Goal: Transaction & Acquisition: Obtain resource

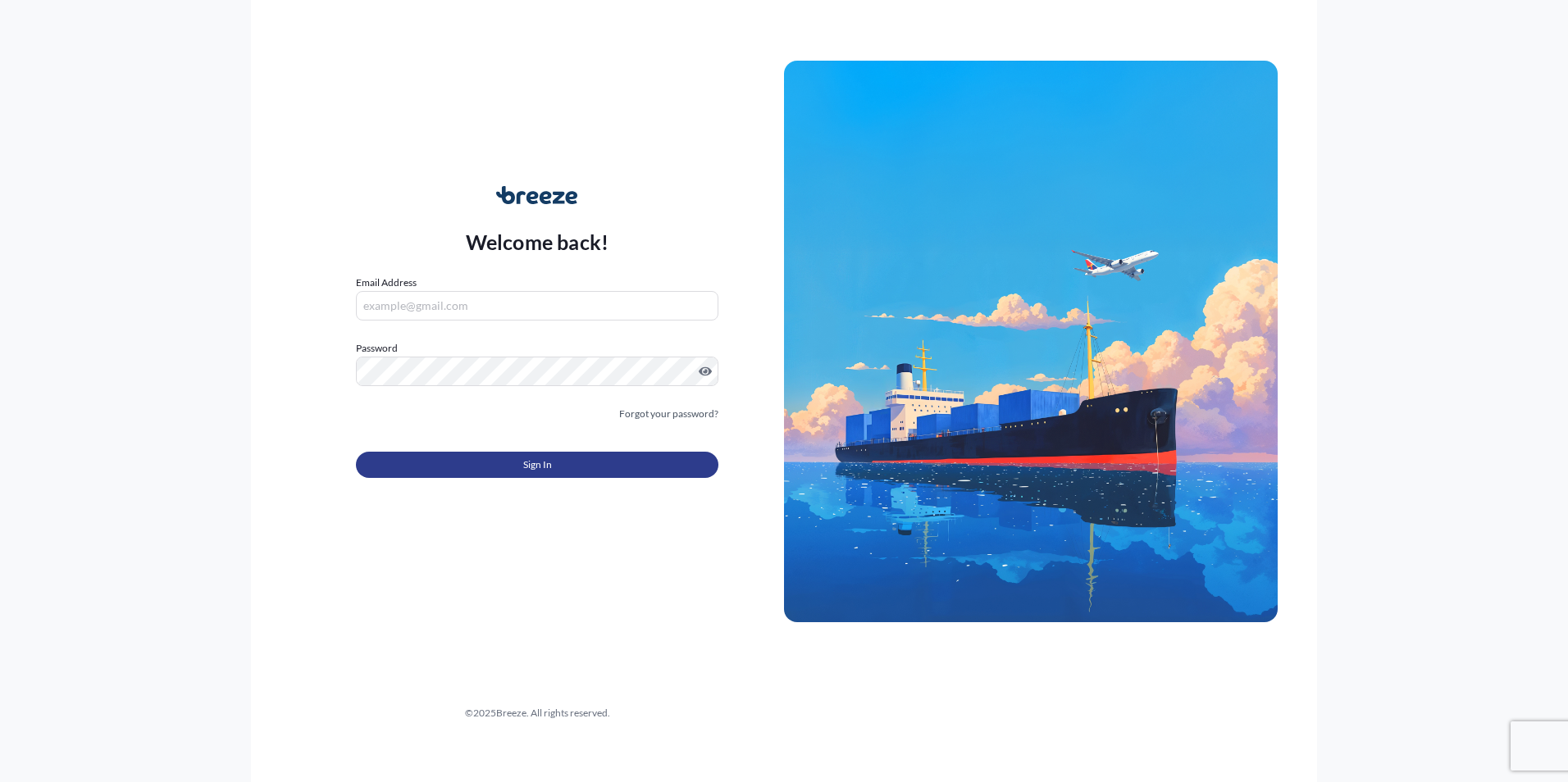
type input "[PERSON_NAME][EMAIL_ADDRESS][DOMAIN_NAME]"
click at [544, 476] on button "Sign In" at bounding box center [537, 465] width 363 height 26
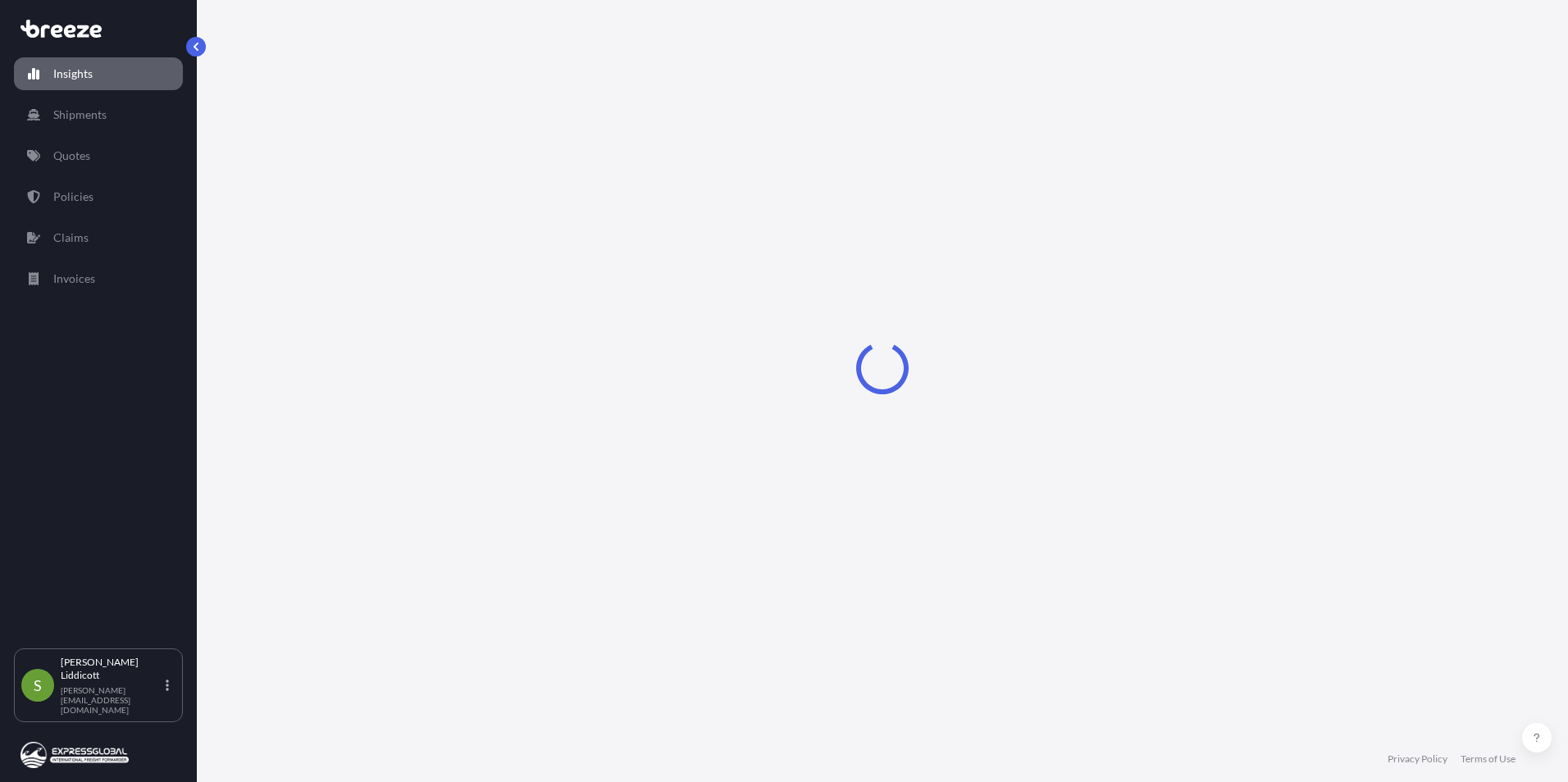
select select "2025"
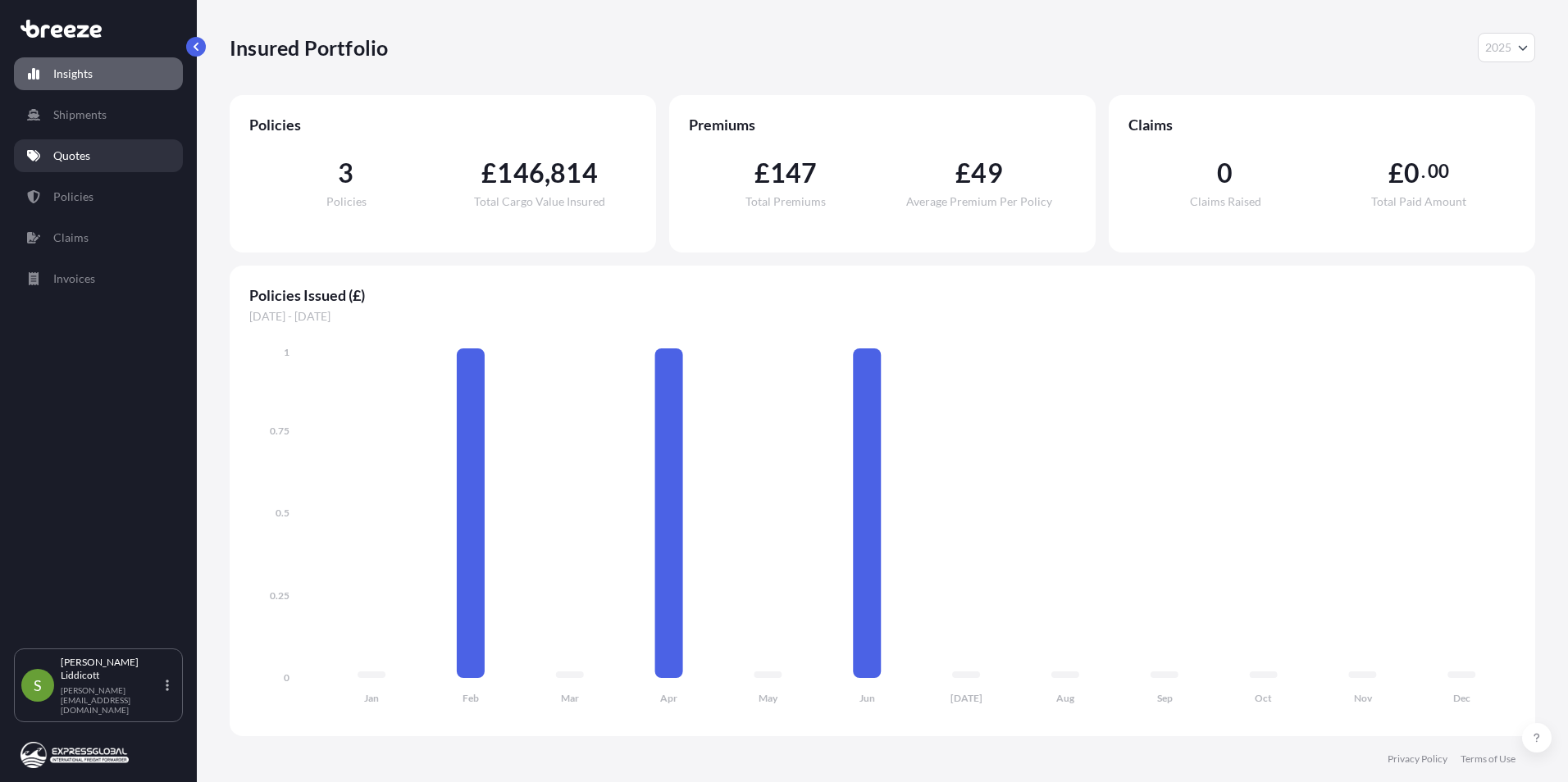
click at [84, 164] on link "Quotes" at bounding box center [98, 156] width 168 height 33
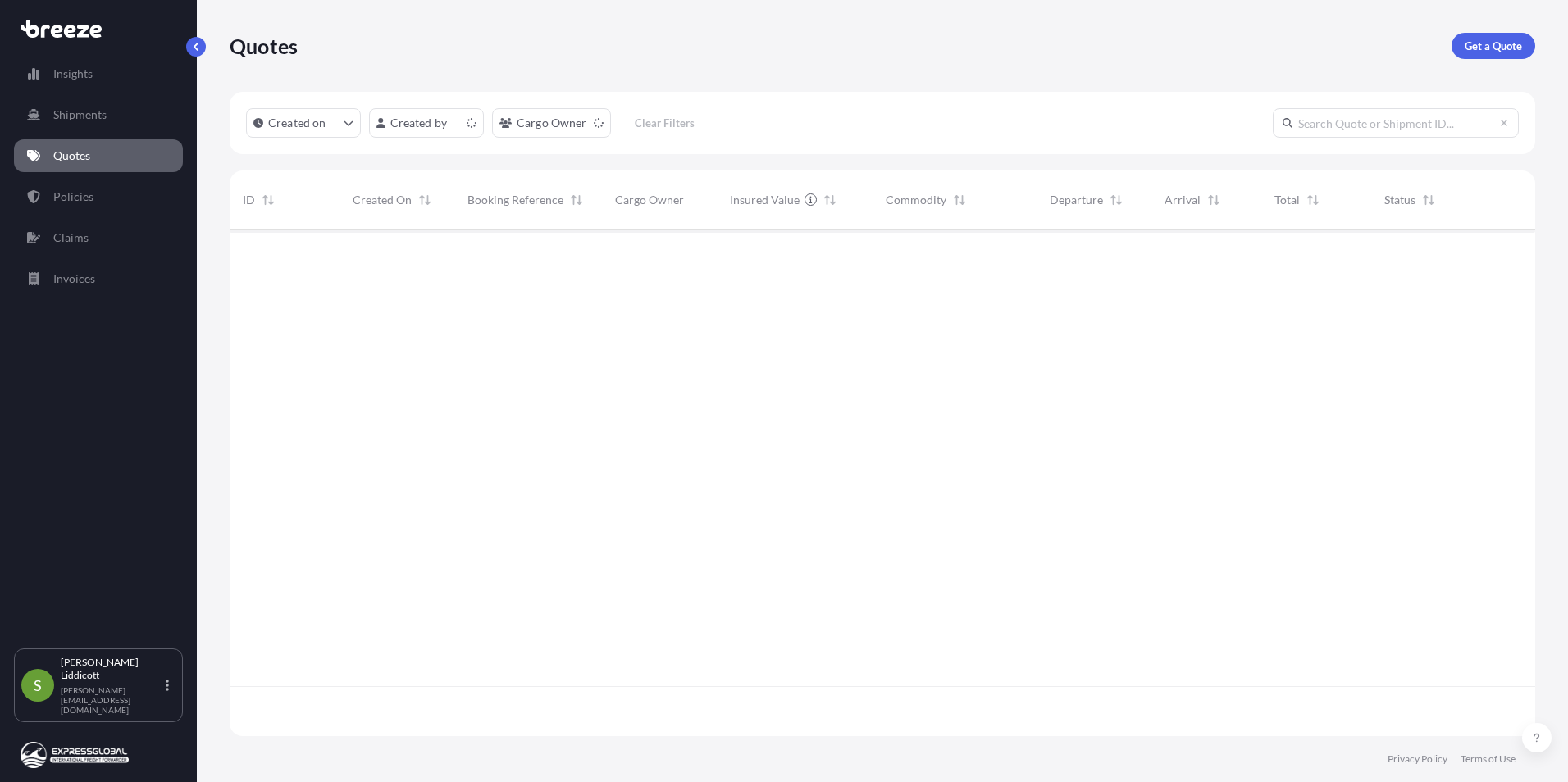
scroll to position [503, 1293]
click at [1484, 53] on p "Get a Quote" at bounding box center [1493, 46] width 57 height 17
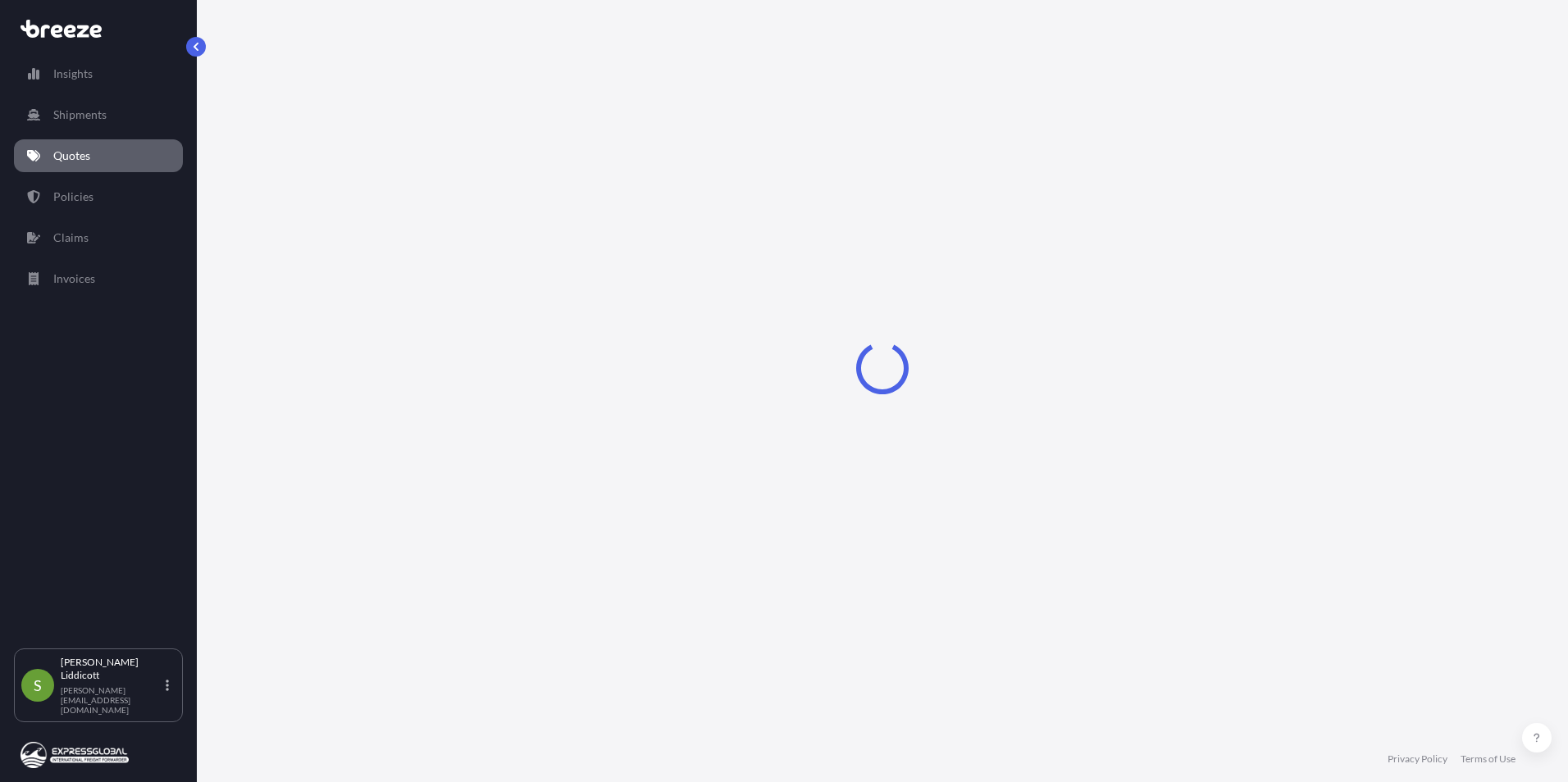
select select "Sea"
select select "1"
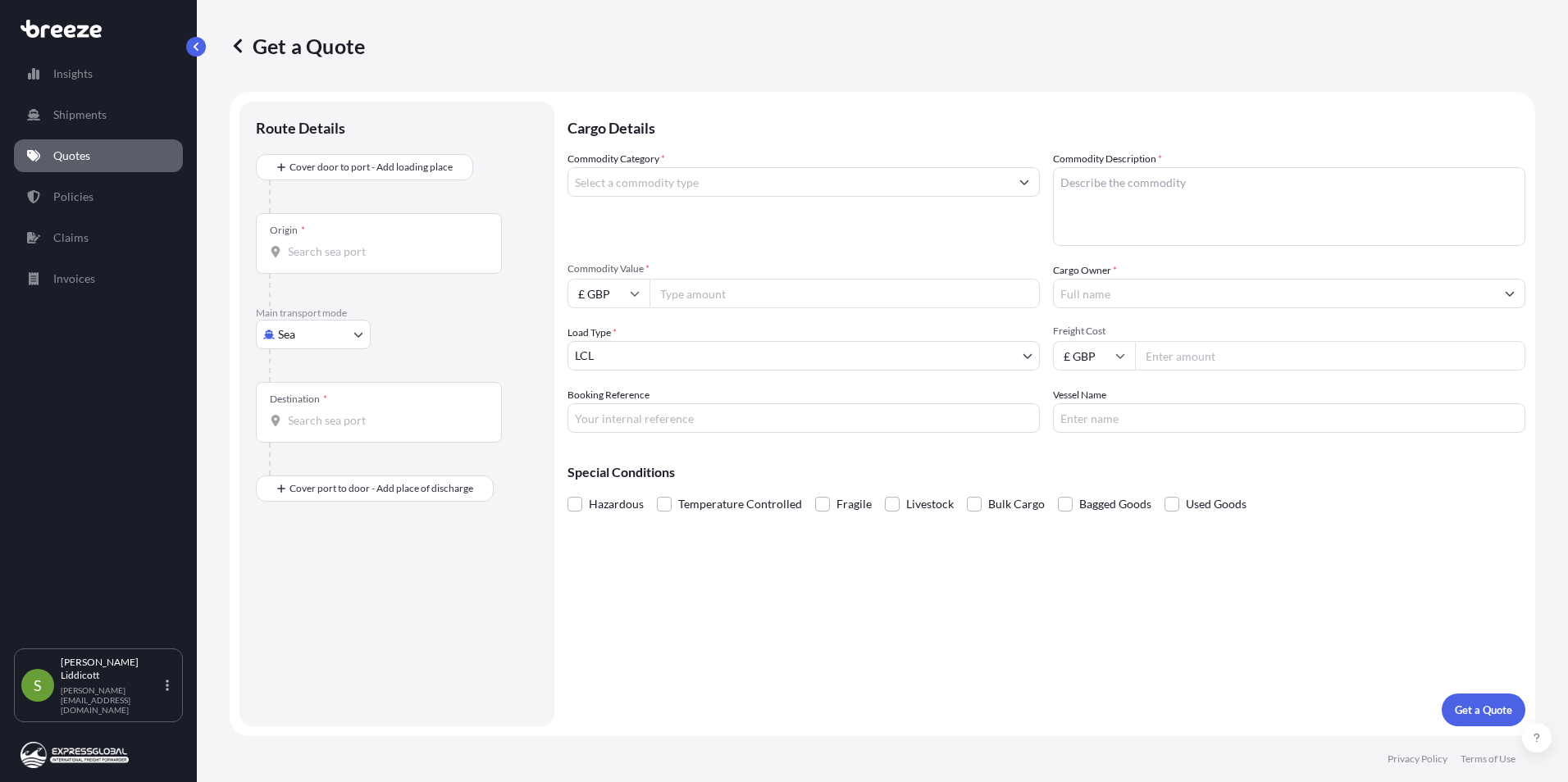
click at [331, 333] on body "Insights Shipments Quotes Policies Claims Invoices S [PERSON_NAME] [PERSON_NAME…" at bounding box center [784, 391] width 1568 height 782
click at [308, 404] on div "Air" at bounding box center [313, 406] width 102 height 30
select select "Air"
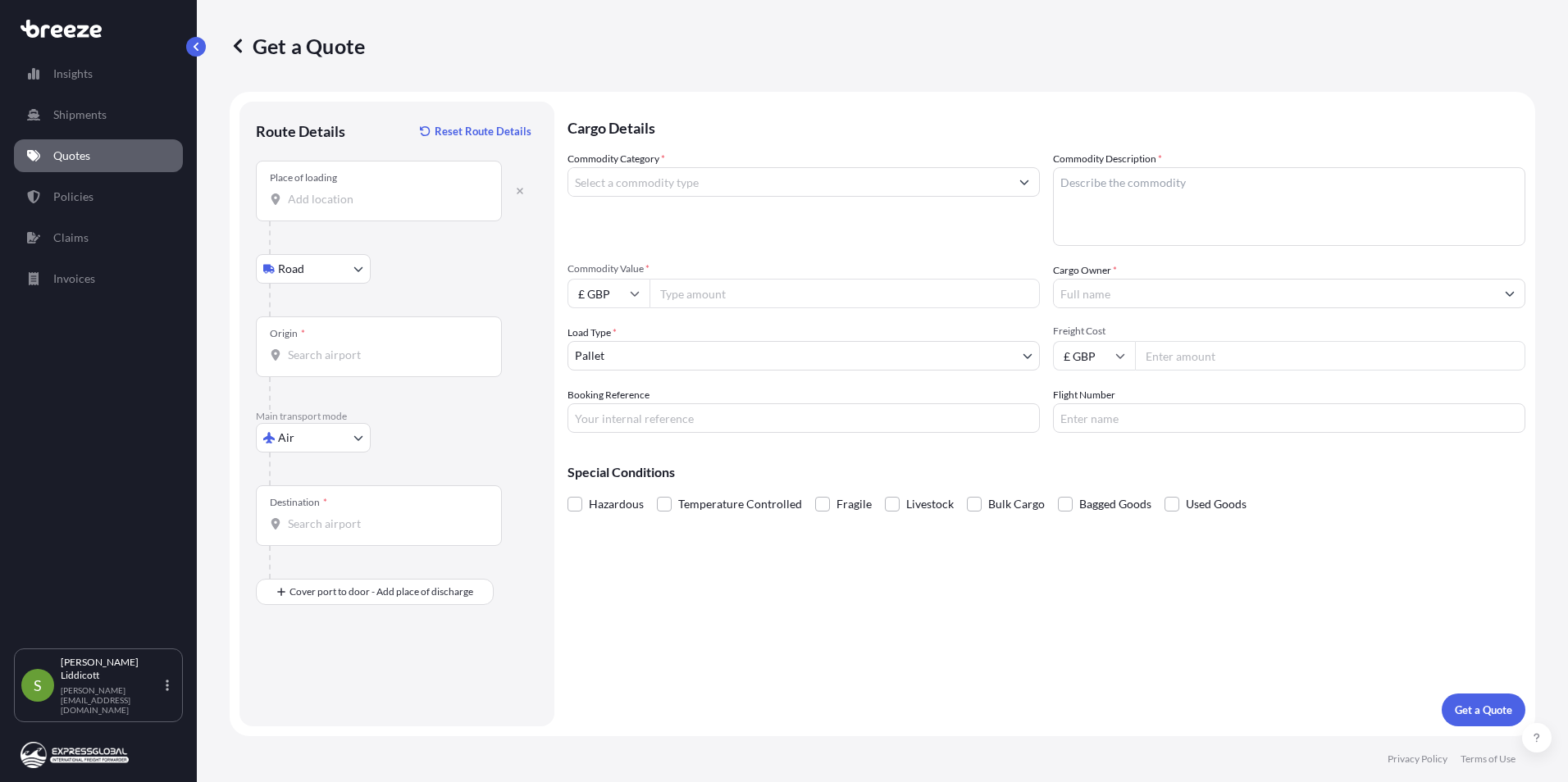
click at [356, 189] on div "Place of loading" at bounding box center [379, 190] width 246 height 60
click at [356, 191] on input "Place of loading" at bounding box center [384, 199] width 193 height 17
click at [333, 202] on input "Place of loading" at bounding box center [384, 199] width 193 height 17
paste input "[STREET_ADDRESS]"
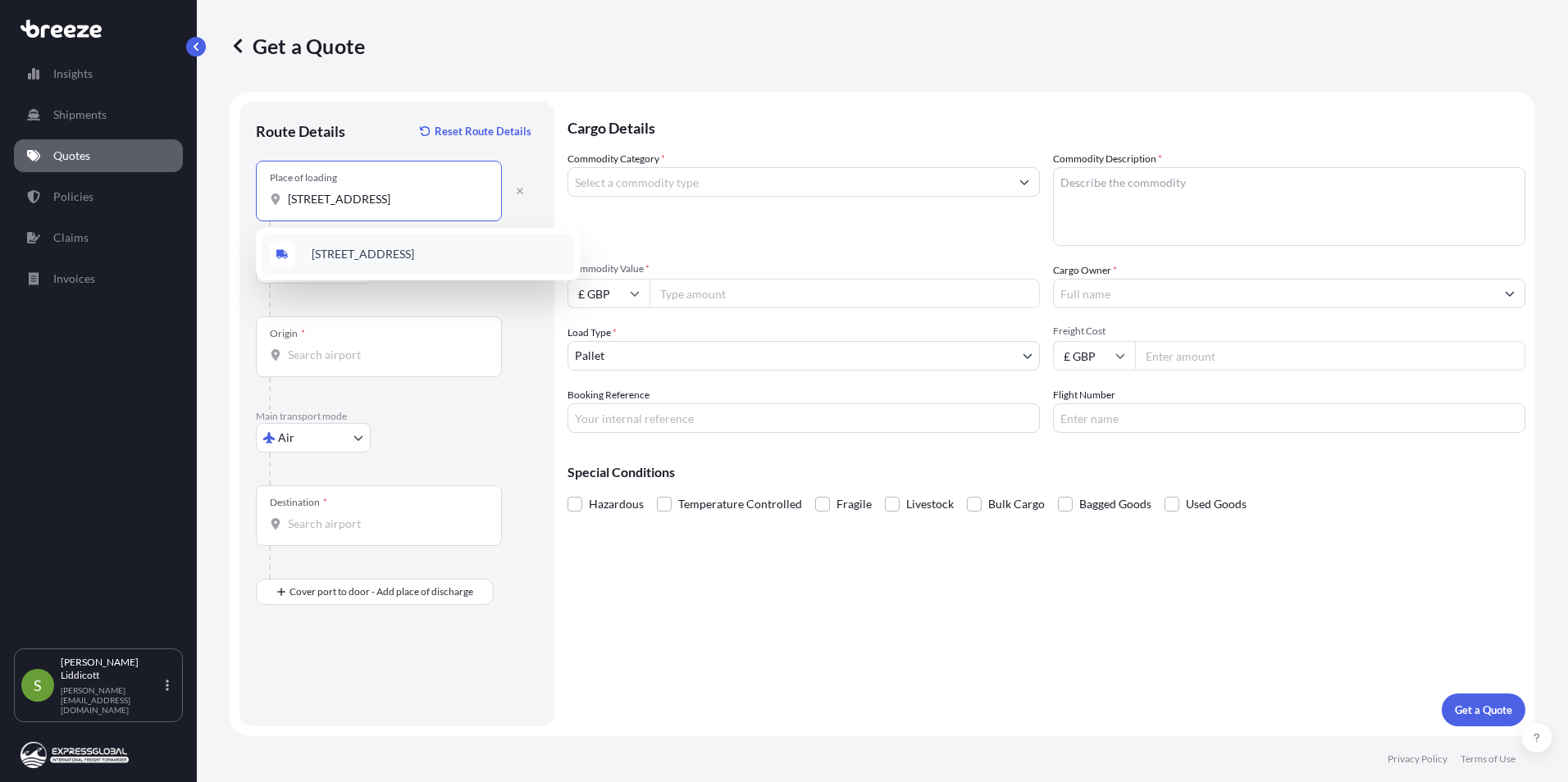
click at [369, 246] on span "[STREET_ADDRESS]" at bounding box center [362, 254] width 102 height 17
type input "[STREET_ADDRESS]"
click at [323, 357] on input "Origin *" at bounding box center [384, 355] width 193 height 17
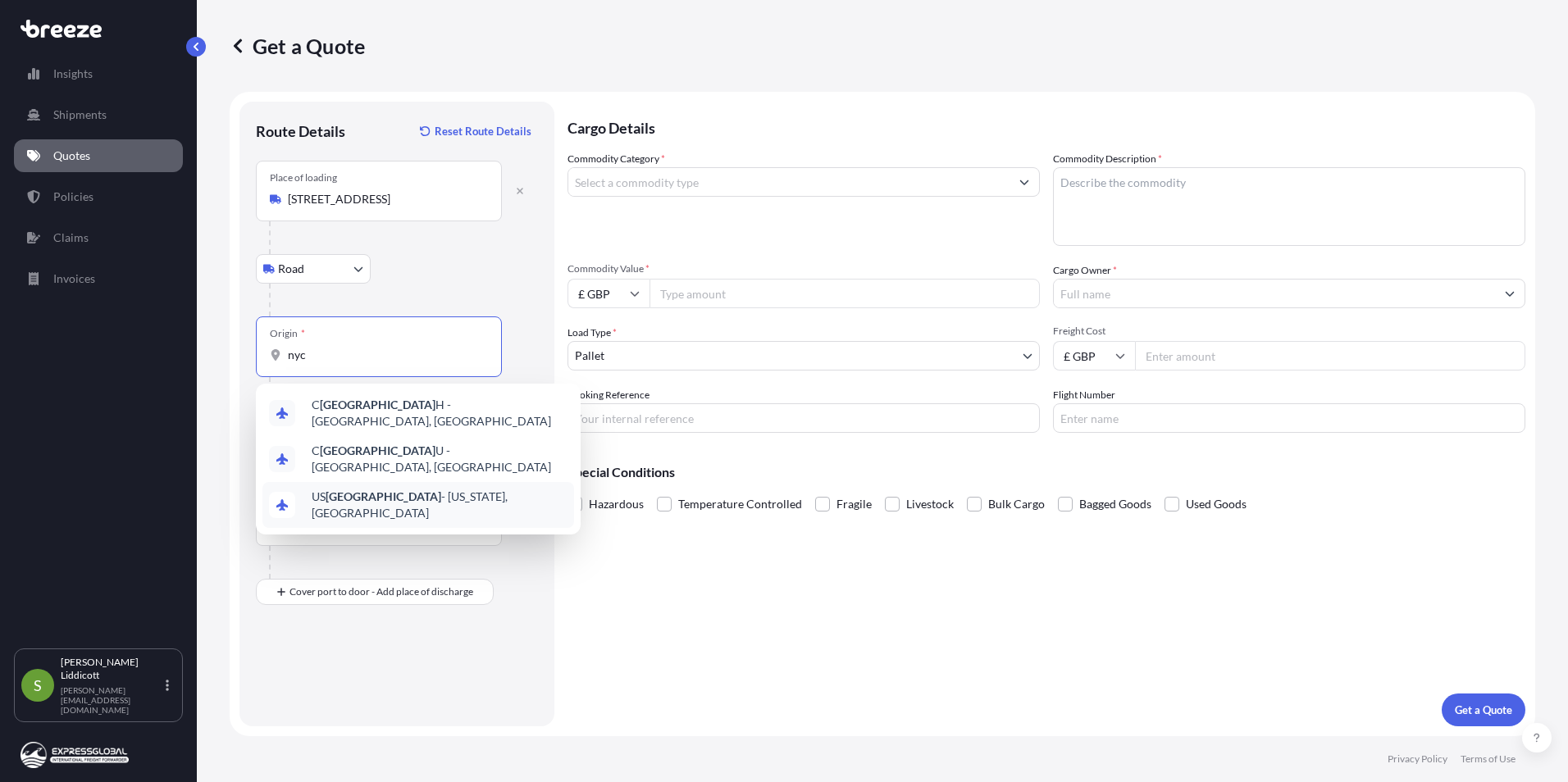
click at [438, 489] on span "US [GEOGRAPHIC_DATA] - [US_STATE], [GEOGRAPHIC_DATA]" at bounding box center [439, 504] width 256 height 33
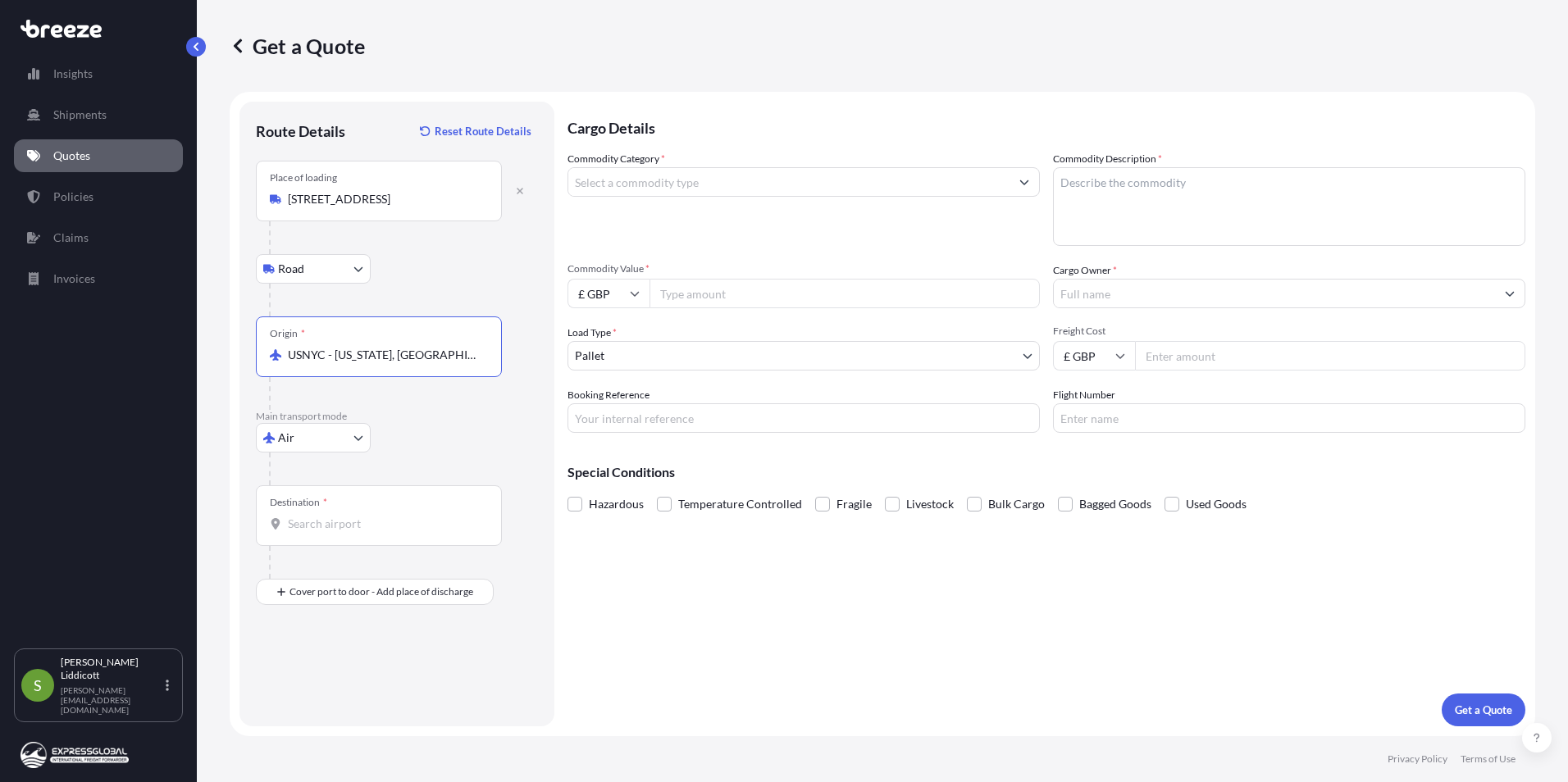
type input "USNYC - [US_STATE], [GEOGRAPHIC_DATA]"
click at [334, 512] on div "Destination *" at bounding box center [379, 515] width 246 height 60
click at [334, 515] on input "Destination *" at bounding box center [384, 523] width 193 height 17
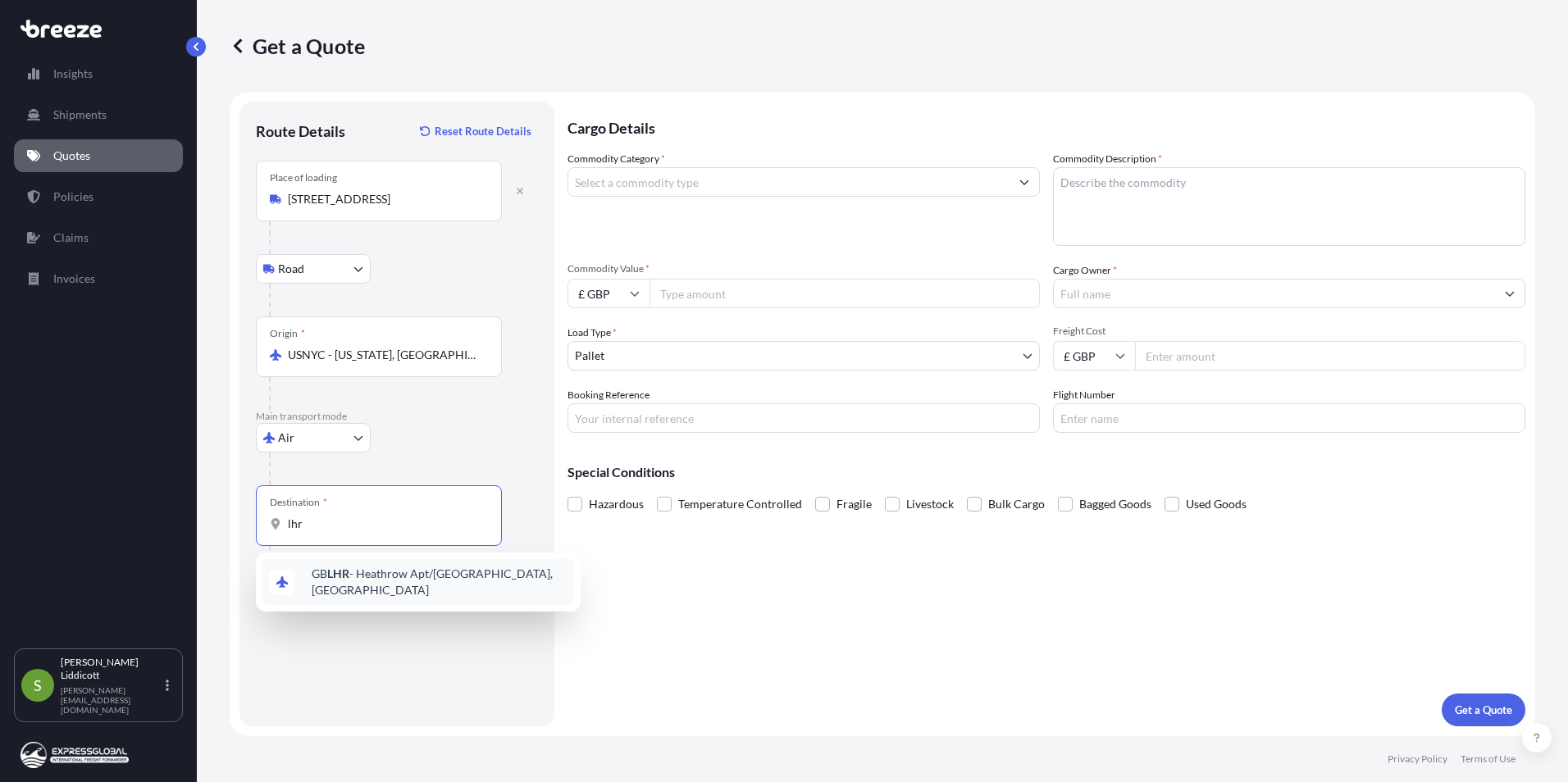
click at [372, 570] on div "GB LHR - Heathrow Apt/[GEOGRAPHIC_DATA], [GEOGRAPHIC_DATA]" at bounding box center [418, 582] width 311 height 46
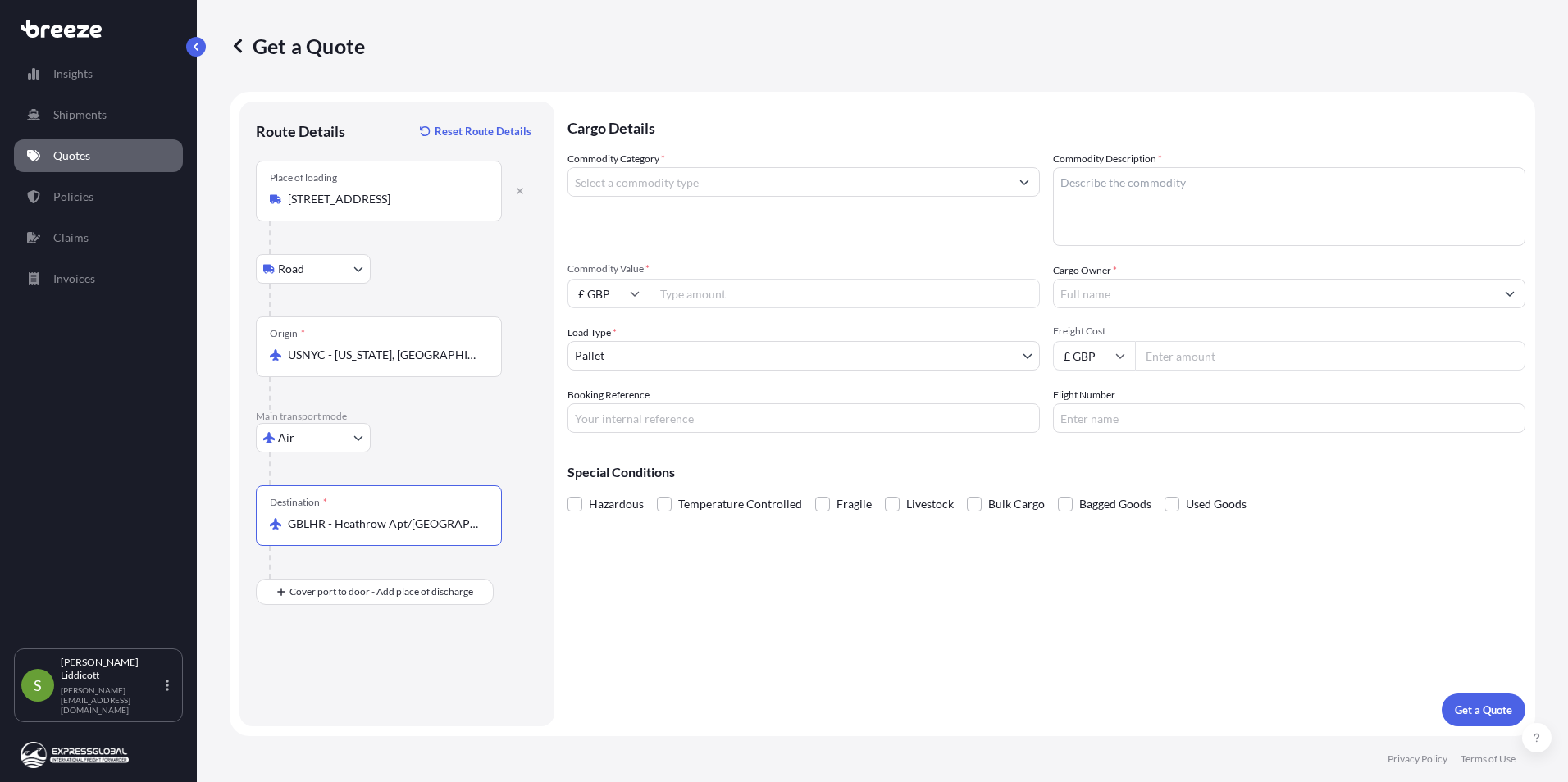
type input "GBLHR - Heathrow Apt/[GEOGRAPHIC_DATA], [GEOGRAPHIC_DATA]"
click at [298, 689] on div "Place of Discharge" at bounding box center [379, 671] width 246 height 60
click at [298, 688] on input "Place of Discharge" at bounding box center [384, 680] width 193 height 17
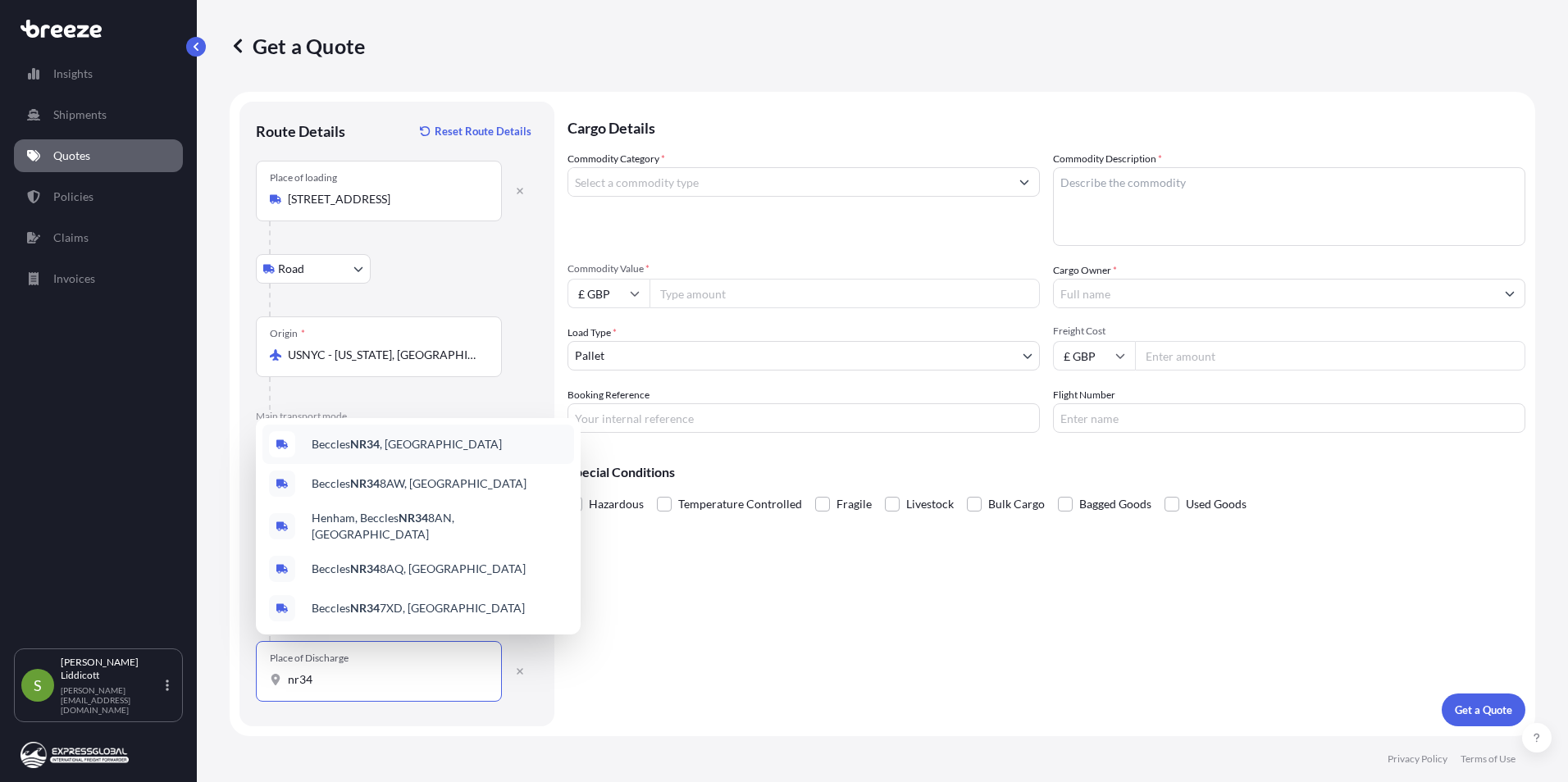
click at [407, 451] on div "Beccles NR34 , [GEOGRAPHIC_DATA]" at bounding box center [418, 445] width 311 height 40
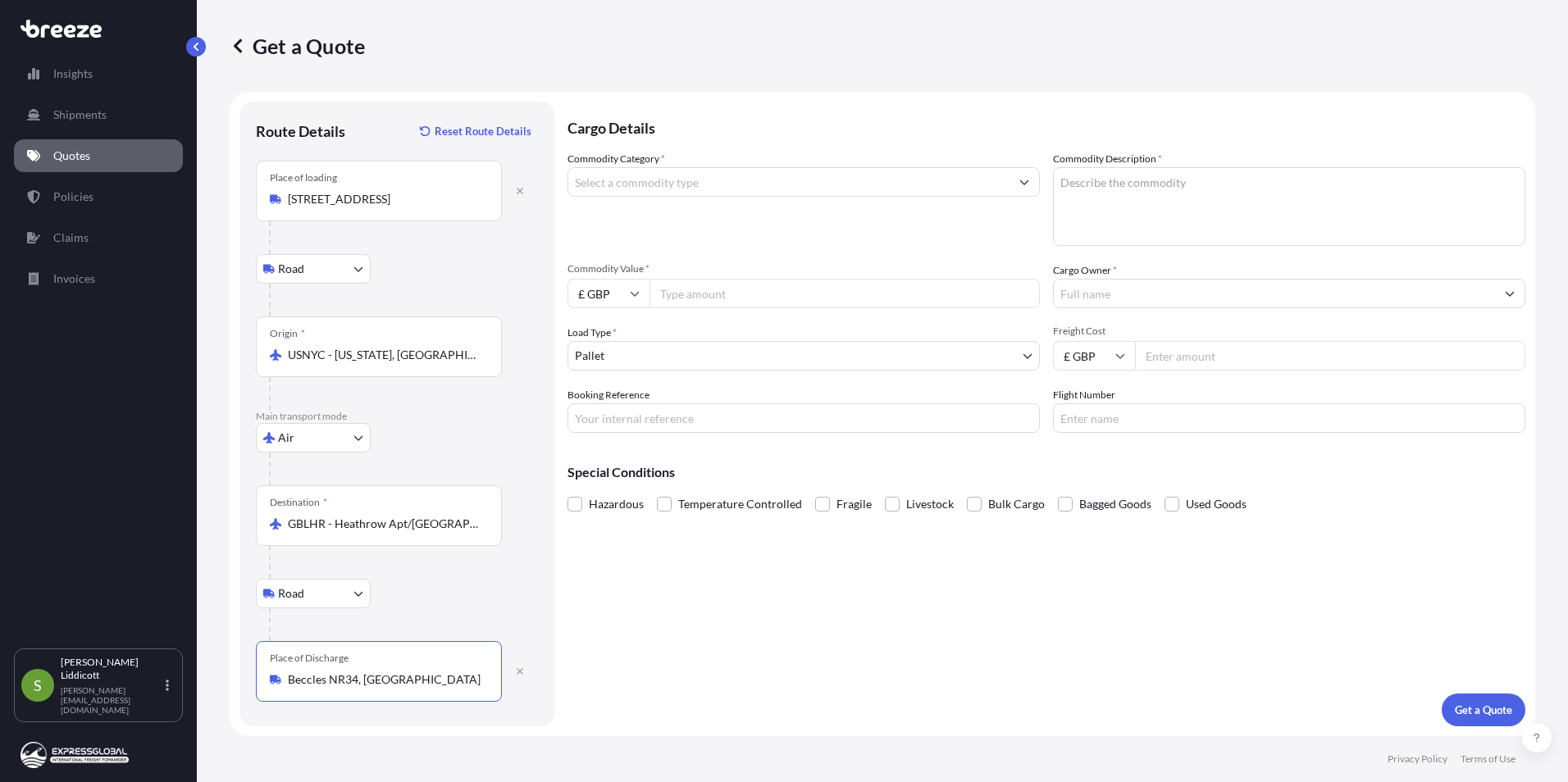
type input "Beccles NR34, [GEOGRAPHIC_DATA]"
click at [662, 180] on input "Commodity Category *" at bounding box center [788, 182] width 441 height 30
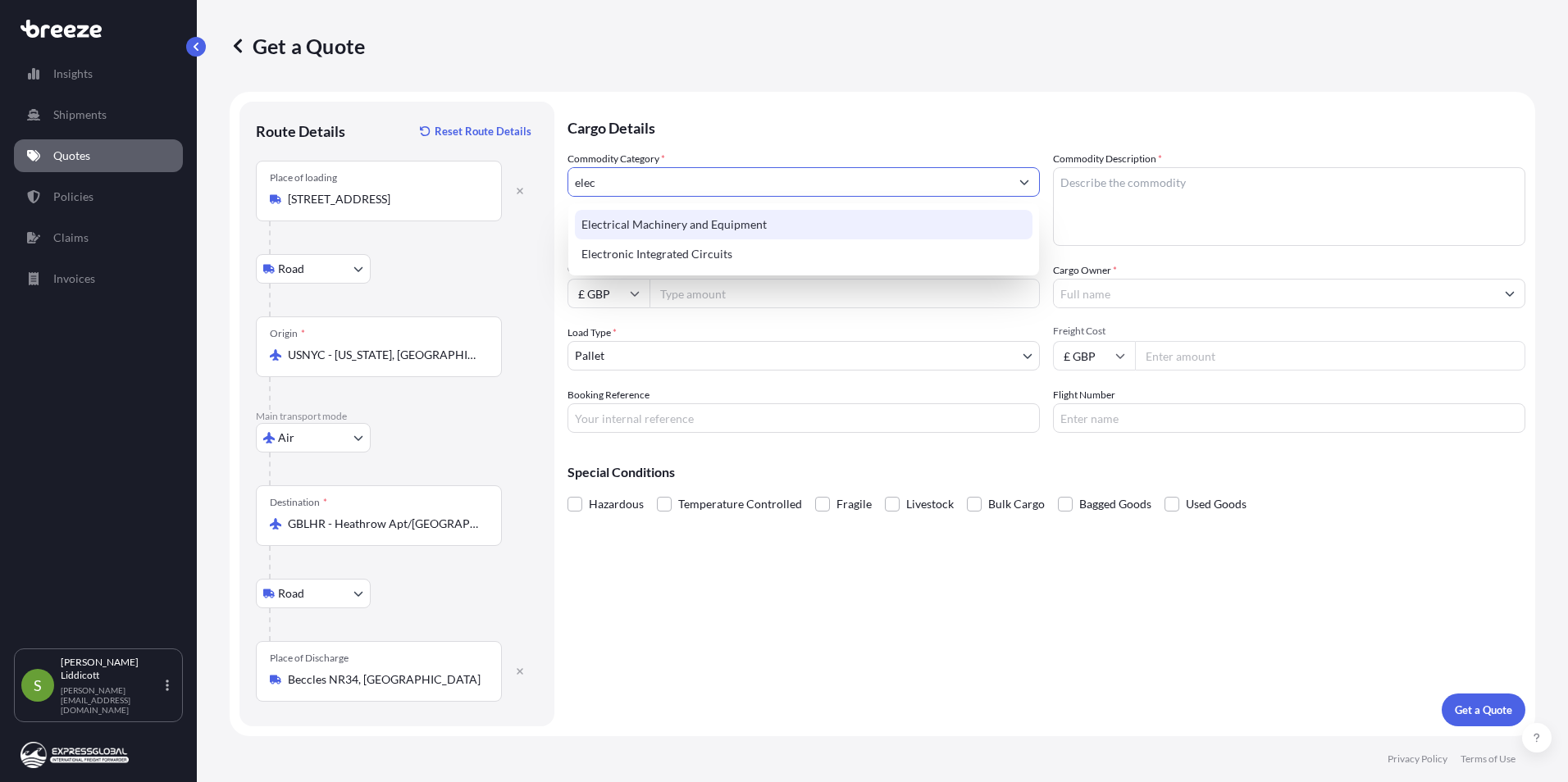
click at [708, 234] on div "Electrical Machinery and Equipment" at bounding box center [804, 225] width 458 height 30
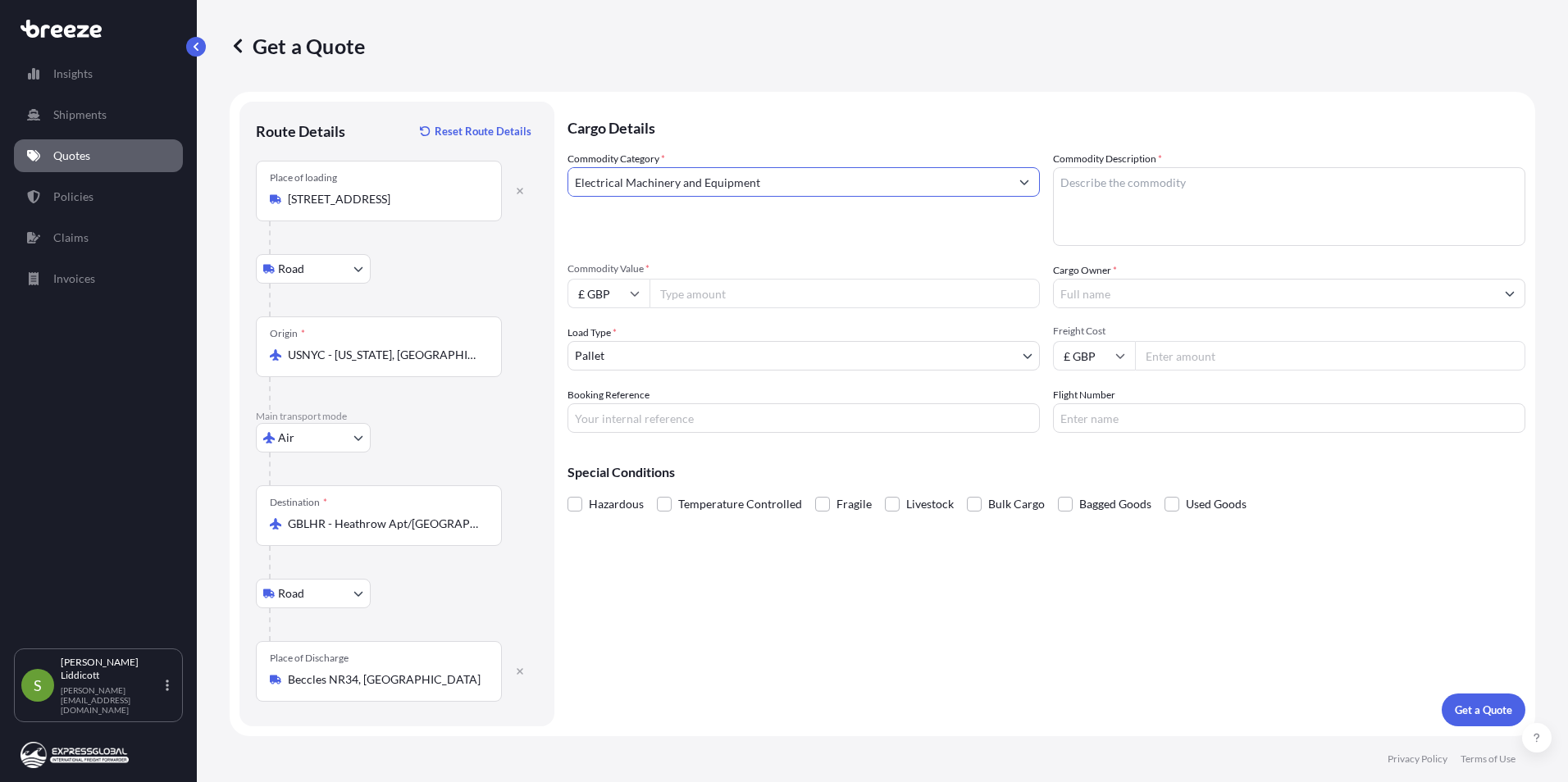
type input "Electrical Machinery and Equipment"
click at [1147, 184] on textarea "Commodity Description *" at bounding box center [1288, 206] width 473 height 78
type textarea "copper wire"
type input "7768"
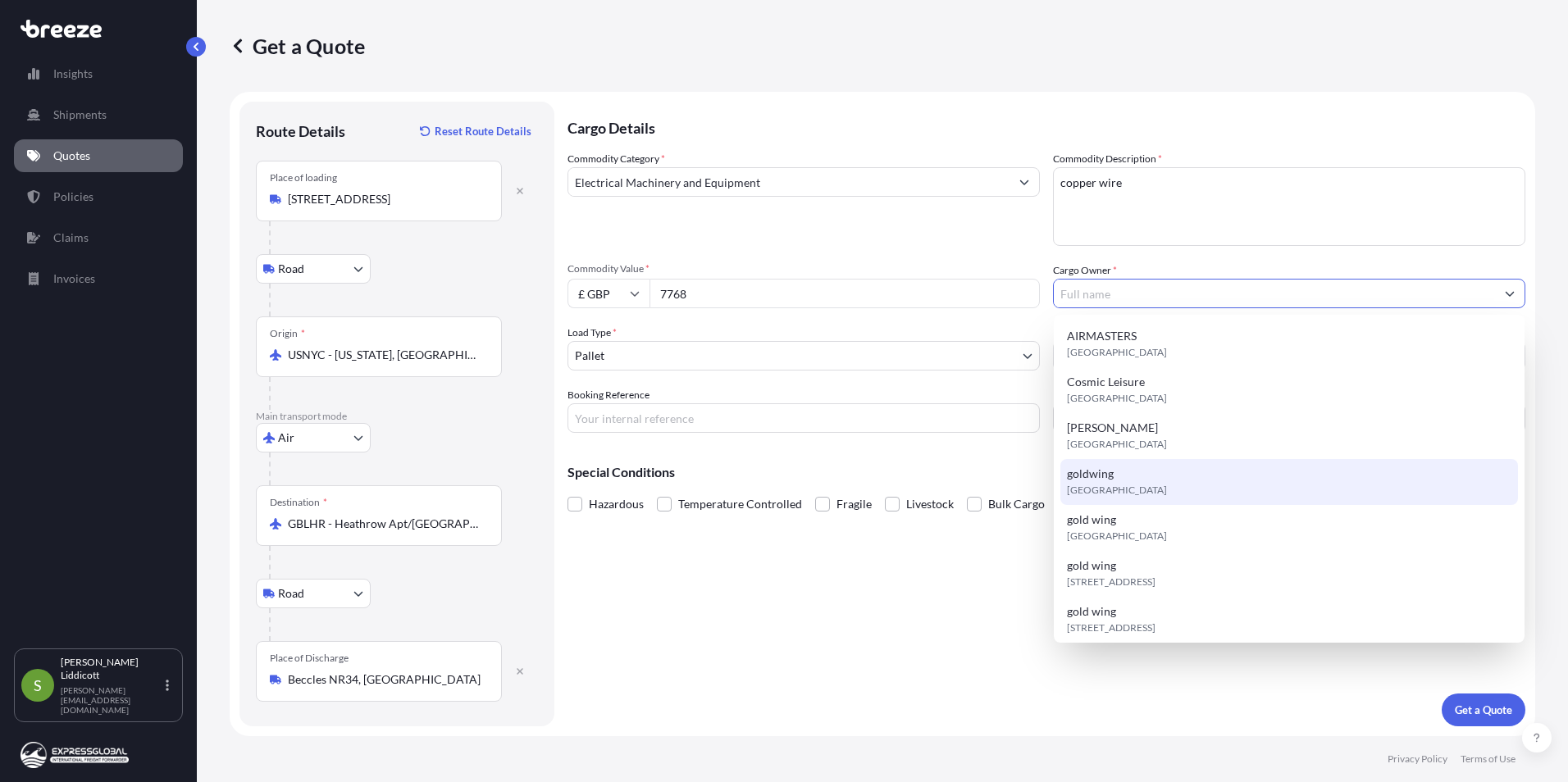
click at [1144, 488] on div "goldwing [GEOGRAPHIC_DATA]" at bounding box center [1289, 482] width 458 height 46
type input "goldwing"
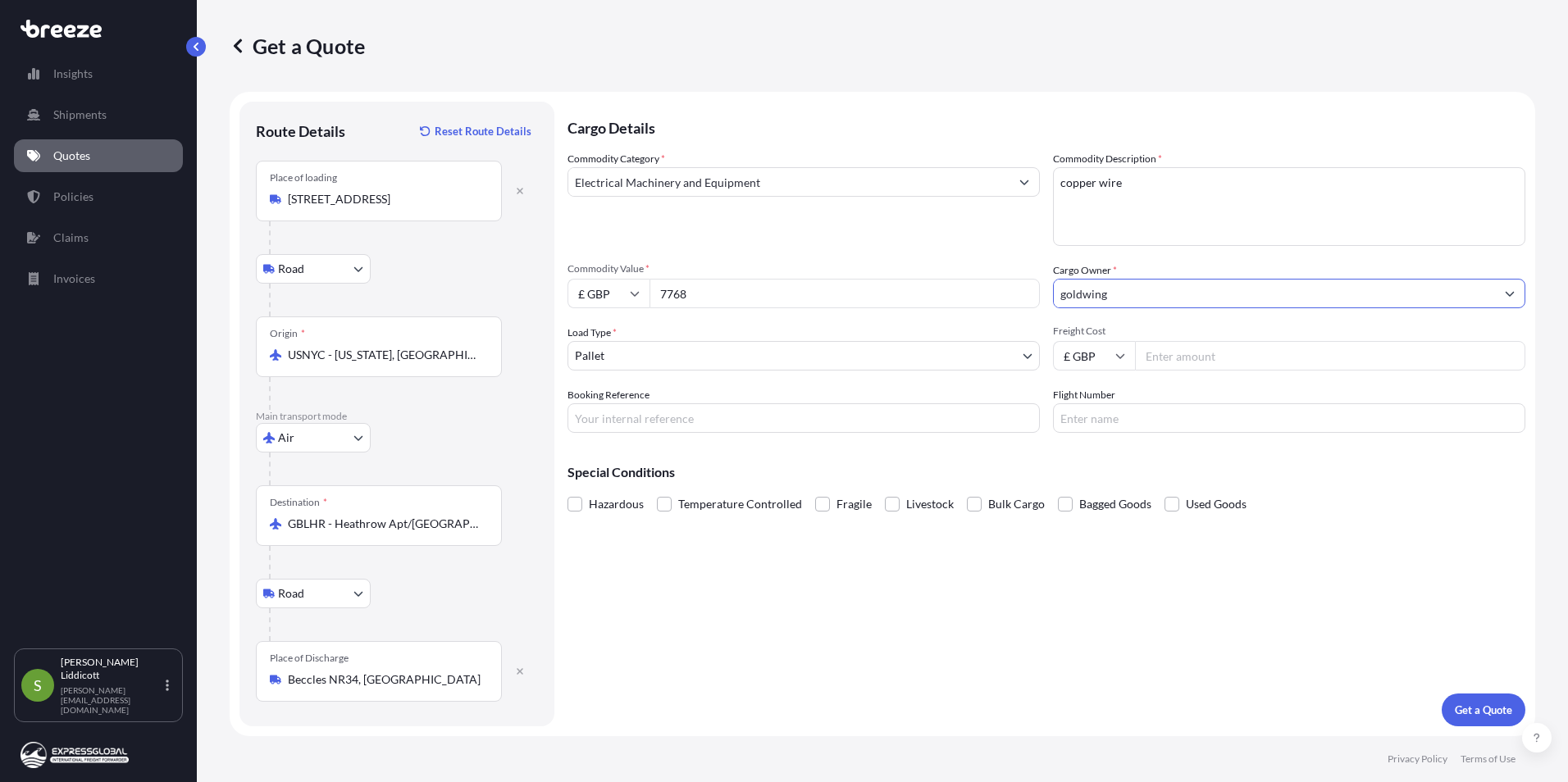
click at [1188, 352] on input "Freight Cost" at bounding box center [1330, 356] width 391 height 30
type input "700"
click at [1466, 704] on p "Get a Quote" at bounding box center [1484, 710] width 57 height 17
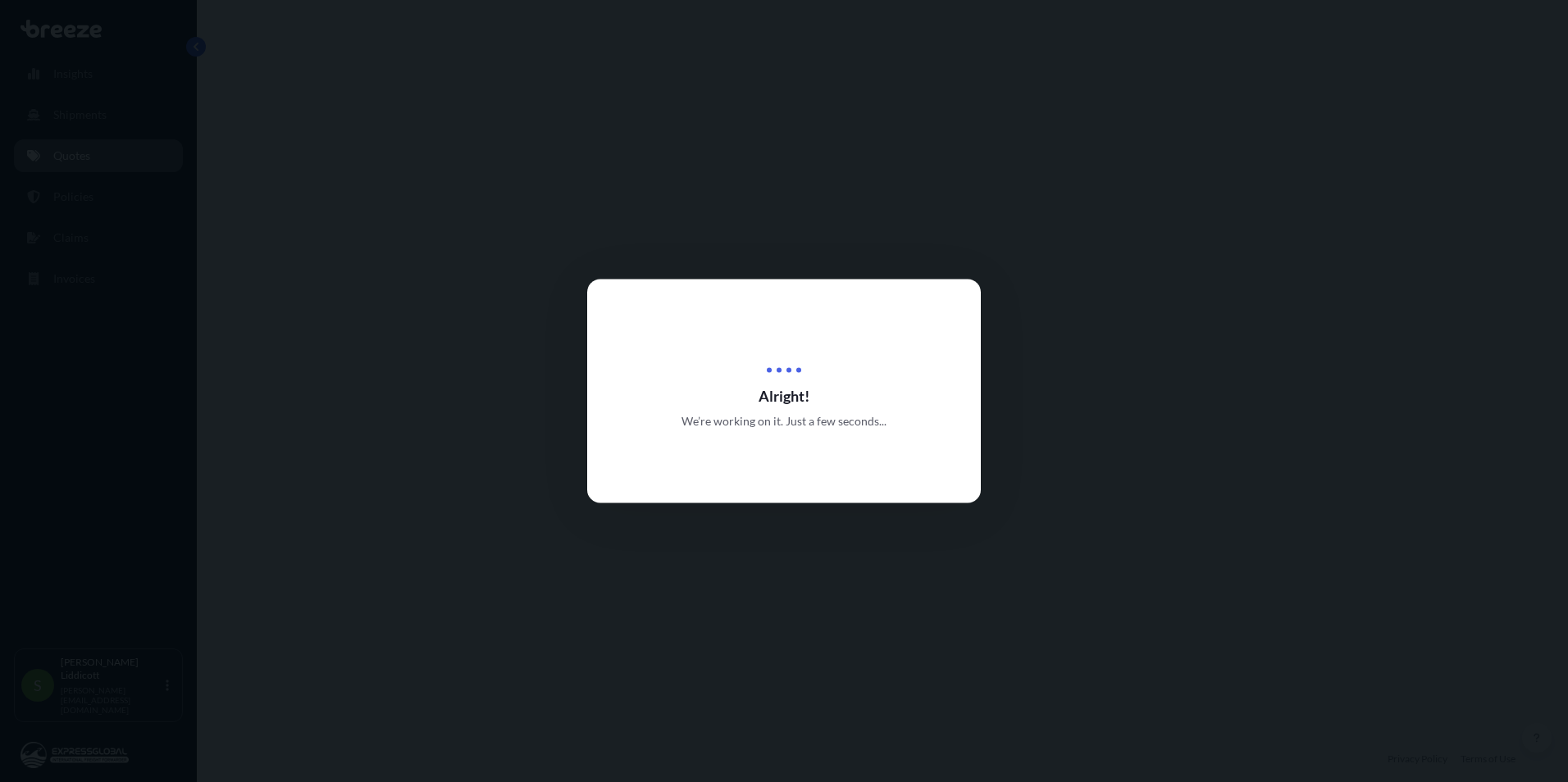
select select "Road"
select select "Air"
select select "Road"
select select "1"
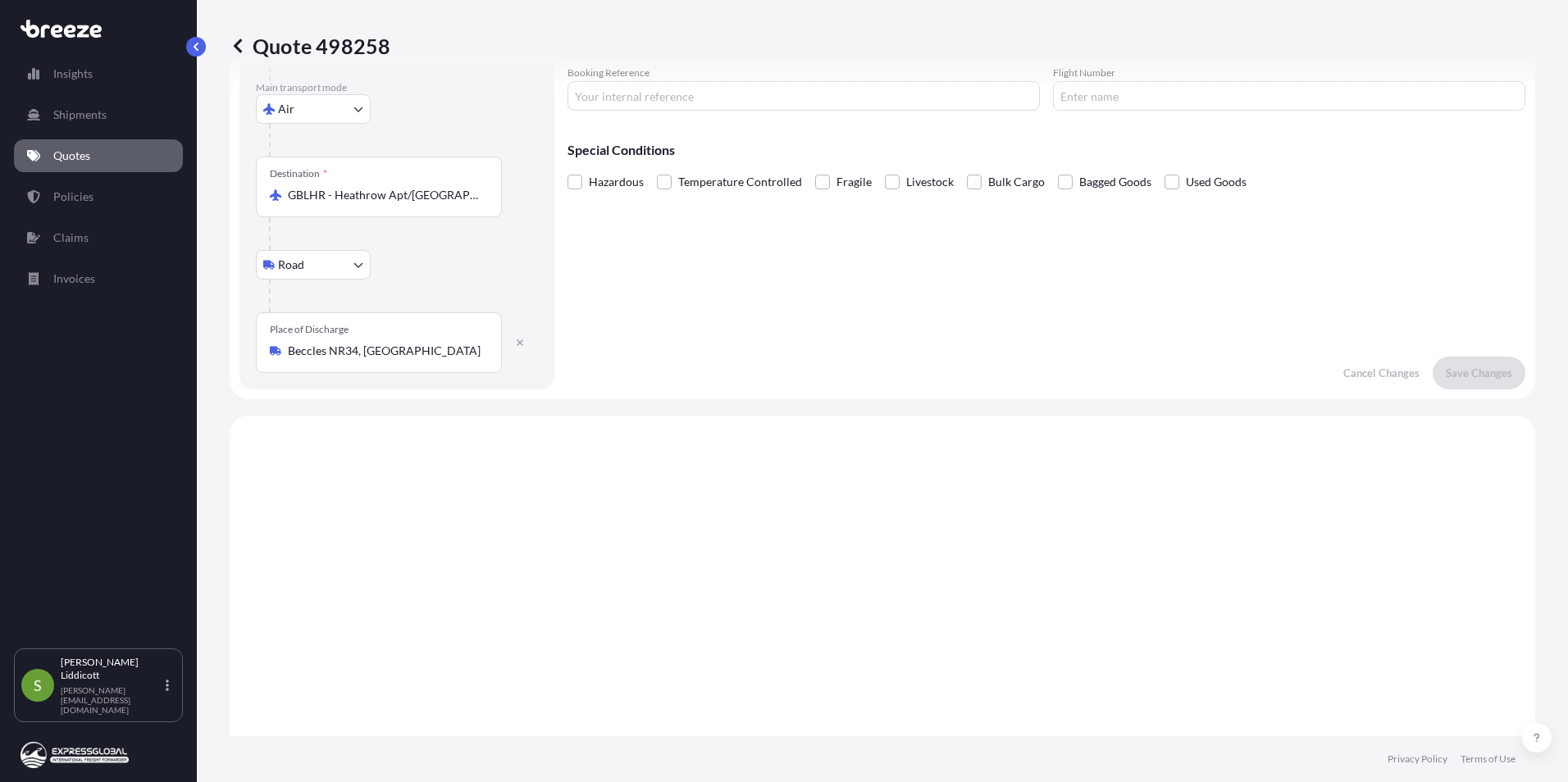
scroll to position [656, 0]
